Goal: Task Accomplishment & Management: Complete application form

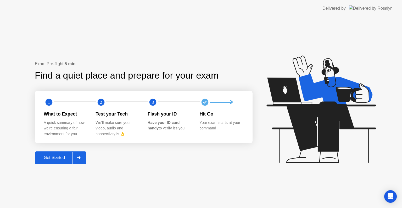
click at [48, 160] on div "Get Started" at bounding box center [54, 157] width 36 height 5
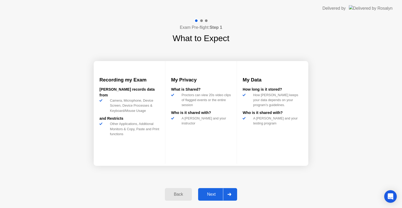
click at [214, 195] on div "Next" at bounding box center [211, 194] width 23 height 5
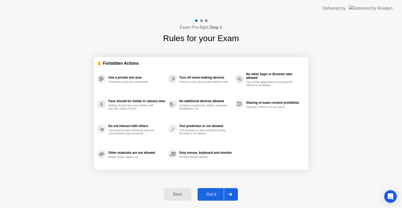
click at [214, 195] on div "Got it" at bounding box center [211, 194] width 25 height 5
select select "**********"
select select "*******"
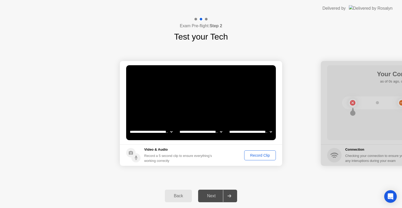
click at [258, 155] on div "Record Clip" at bounding box center [260, 155] width 28 height 4
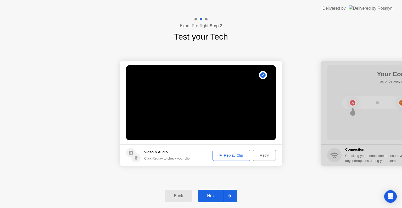
click at [227, 156] on div "Replay Clip" at bounding box center [231, 155] width 34 height 4
click at [210, 194] on div "Next" at bounding box center [211, 195] width 23 height 5
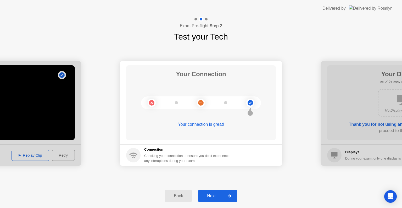
click at [210, 197] on div "Next" at bounding box center [211, 195] width 23 height 5
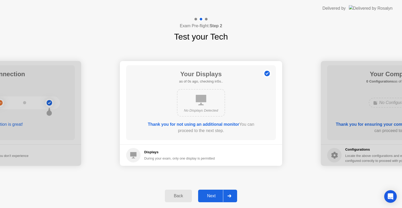
click at [210, 197] on div "Next" at bounding box center [211, 195] width 23 height 5
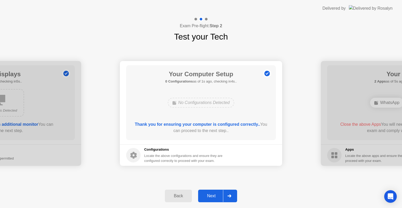
click at [210, 197] on div "Next" at bounding box center [211, 195] width 23 height 5
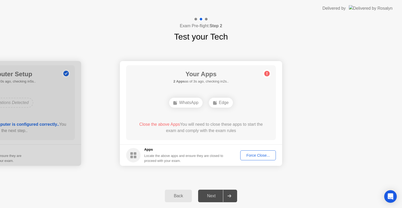
click at [251, 159] on button "Force Close..." at bounding box center [258, 155] width 36 height 10
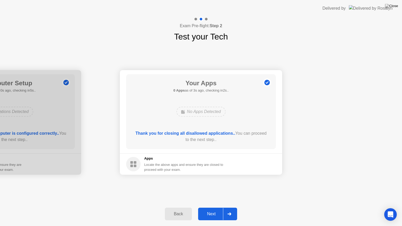
click at [215, 207] on div "Next" at bounding box center [211, 214] width 23 height 5
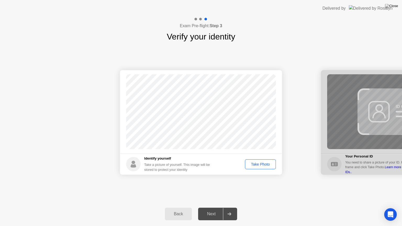
click at [263, 160] on button "Take Photo" at bounding box center [260, 164] width 31 height 10
click at [211, 207] on button "Next" at bounding box center [217, 214] width 39 height 13
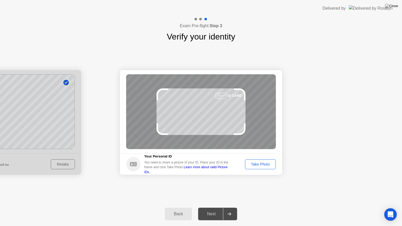
click at [265, 163] on div "Take Photo" at bounding box center [260, 164] width 27 height 4
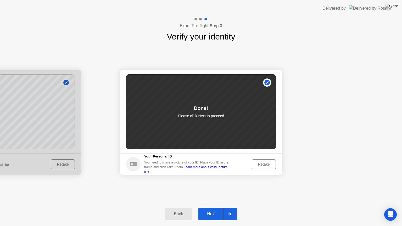
click at [213, 207] on div "Next" at bounding box center [211, 214] width 23 height 5
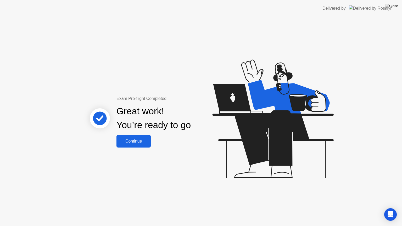
click at [131, 139] on div "Continue" at bounding box center [133, 141] width 31 height 5
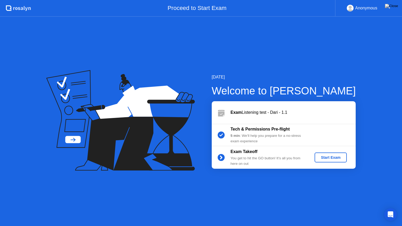
click at [275, 190] on div "[DATE] Welcome to [PERSON_NAME] Exam Listening test - Dari - 1.1 Tech & Permiss…" at bounding box center [201, 121] width 402 height 209
click at [331, 156] on div "Start Exam" at bounding box center [331, 157] width 28 height 4
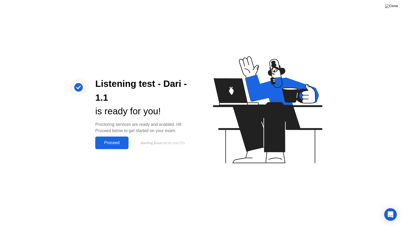
click at [110, 144] on div "Proceed" at bounding box center [112, 143] width 30 height 5
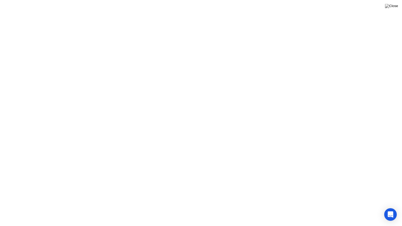
click div "Got it!"
